Goal: Navigation & Orientation: Find specific page/section

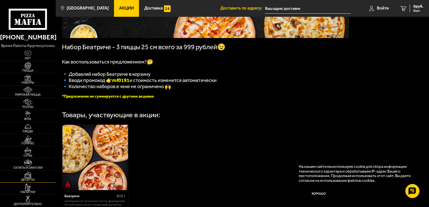
scroll to position [112, 0]
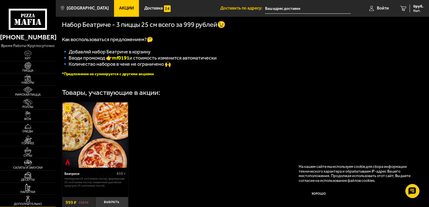
click at [43, 200] on link "Дополнительно" at bounding box center [28, 201] width 56 height 12
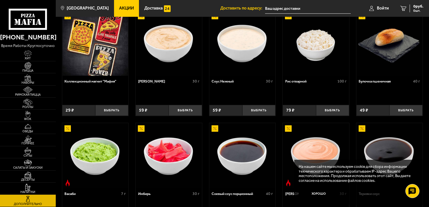
scroll to position [25, 0]
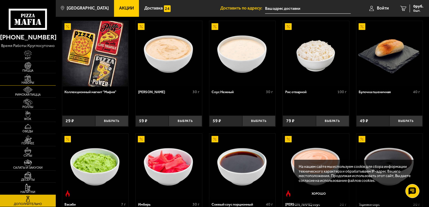
click at [36, 80] on img at bounding box center [27, 78] width 17 height 7
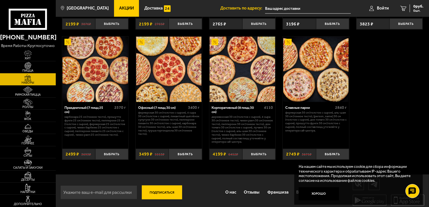
scroll to position [701, 0]
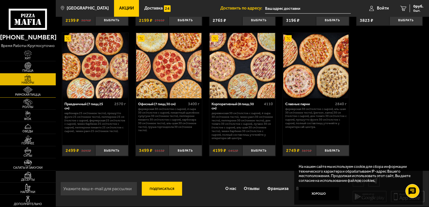
click at [38, 90] on link "Римская пицца" at bounding box center [28, 92] width 56 height 12
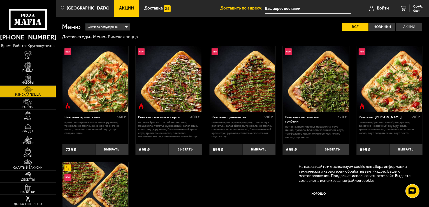
click at [34, 56] on img at bounding box center [27, 53] width 17 height 7
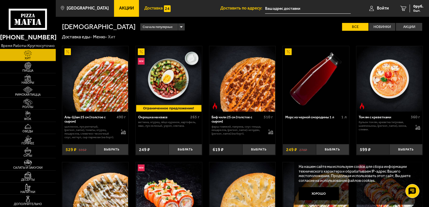
click at [155, 8] on span "Доставка" at bounding box center [153, 8] width 19 height 4
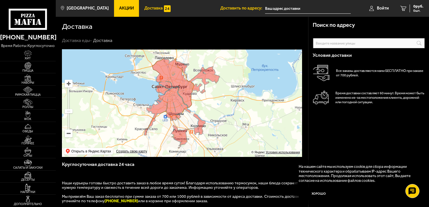
click at [118, 3] on link "Акции" at bounding box center [126, 8] width 25 height 17
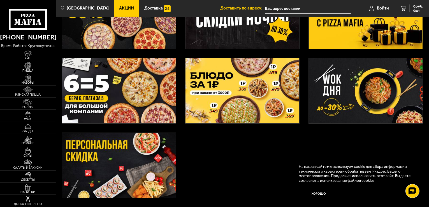
scroll to position [140, 0]
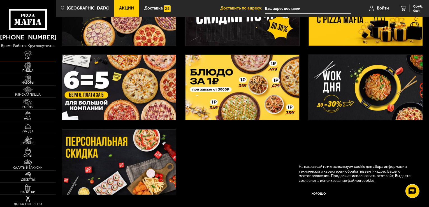
click at [30, 54] on img at bounding box center [27, 53] width 17 height 7
